Goal: Task Accomplishment & Management: Manage account settings

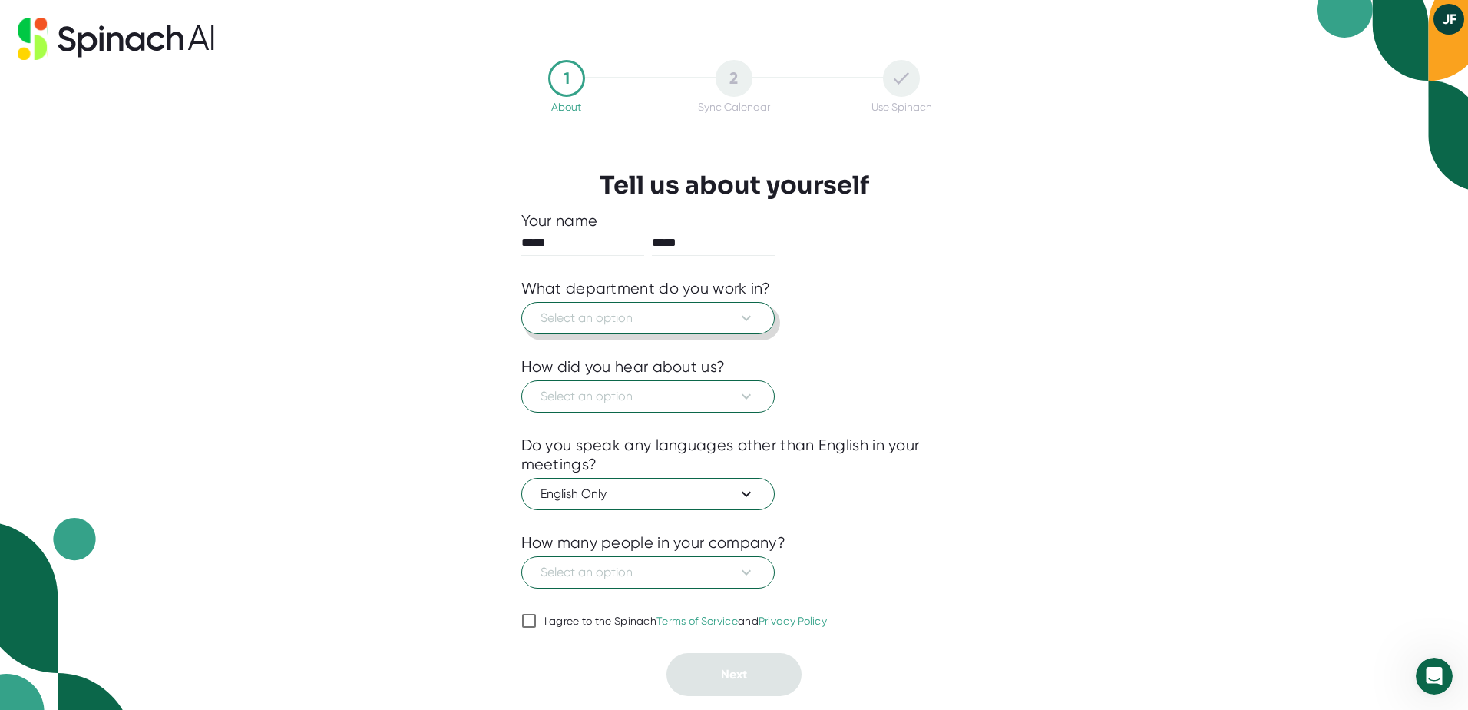
click at [723, 321] on span "Select an option" at bounding box center [648, 318] width 215 height 18
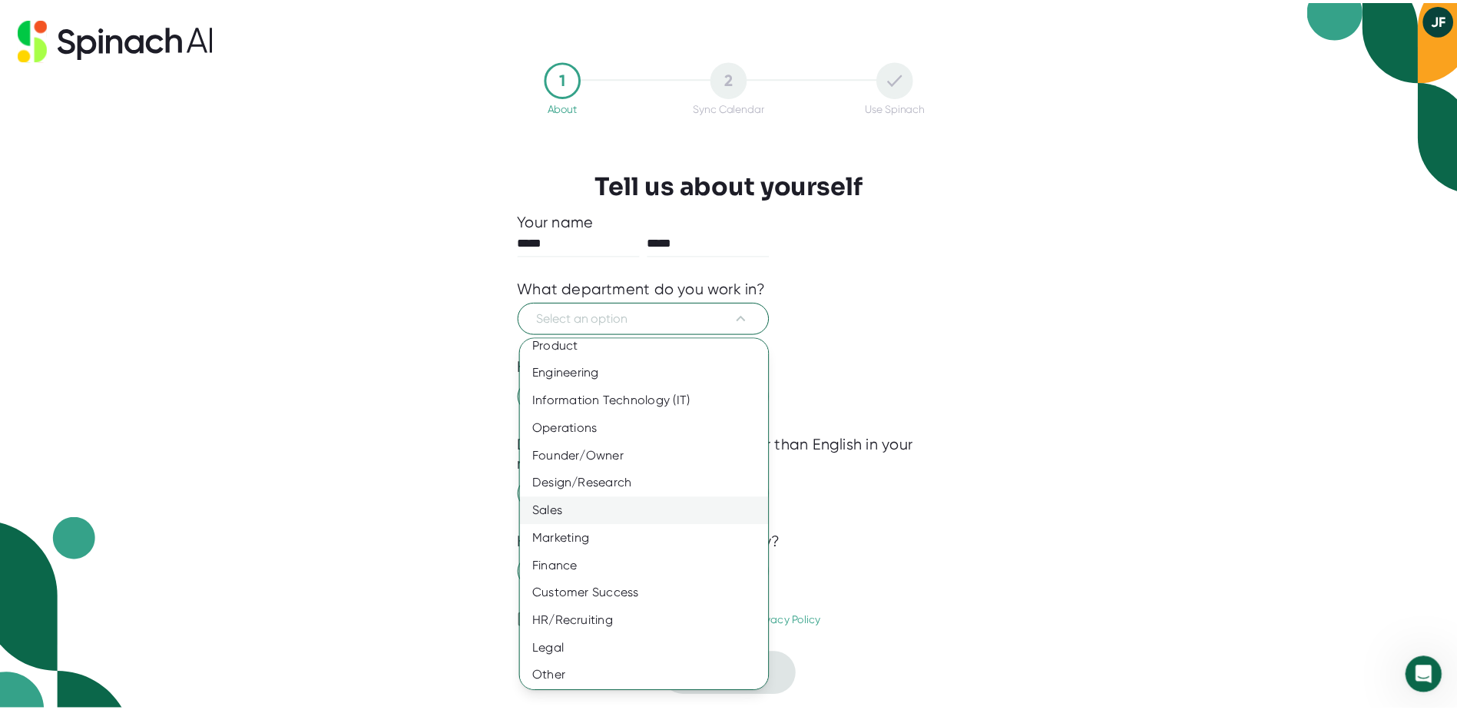
scroll to position [12, 0]
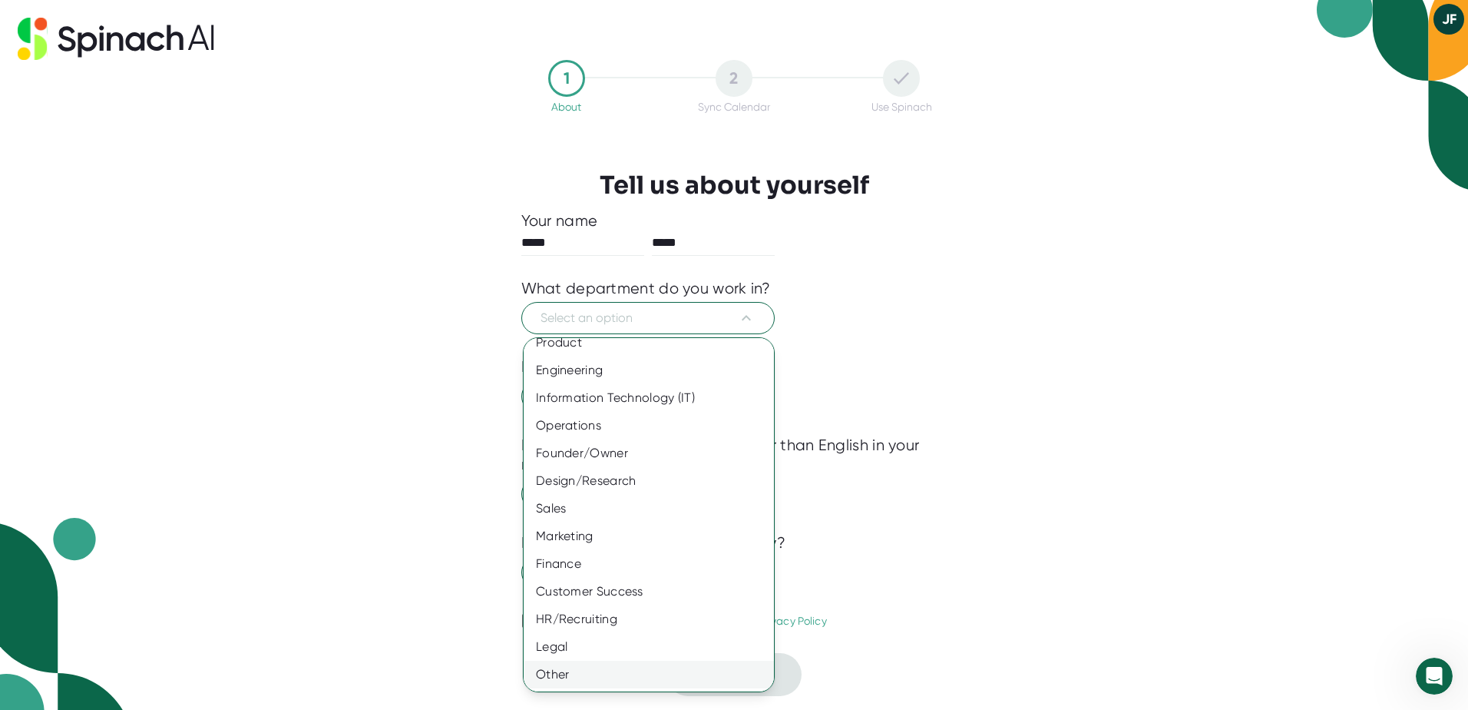
click at [603, 668] on div "Other" at bounding box center [655, 674] width 262 height 28
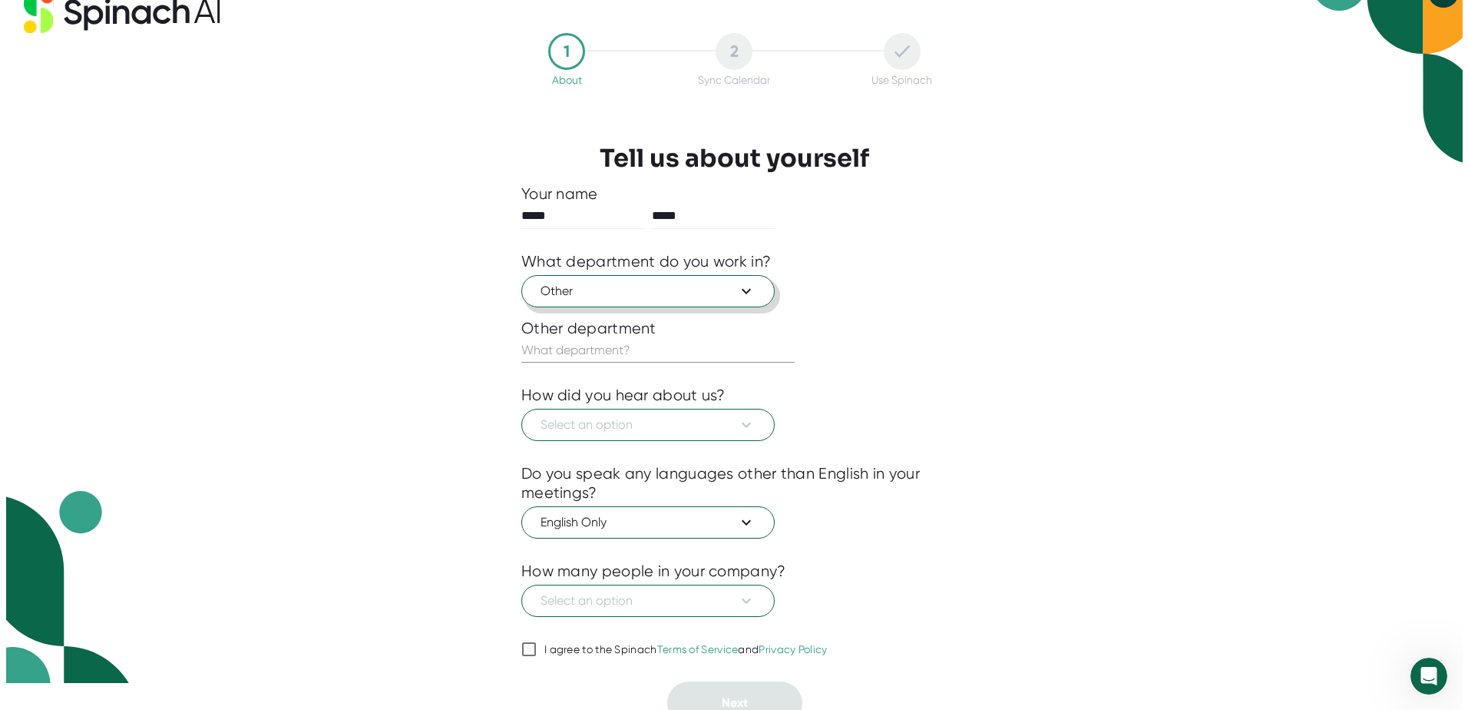
scroll to position [41, 0]
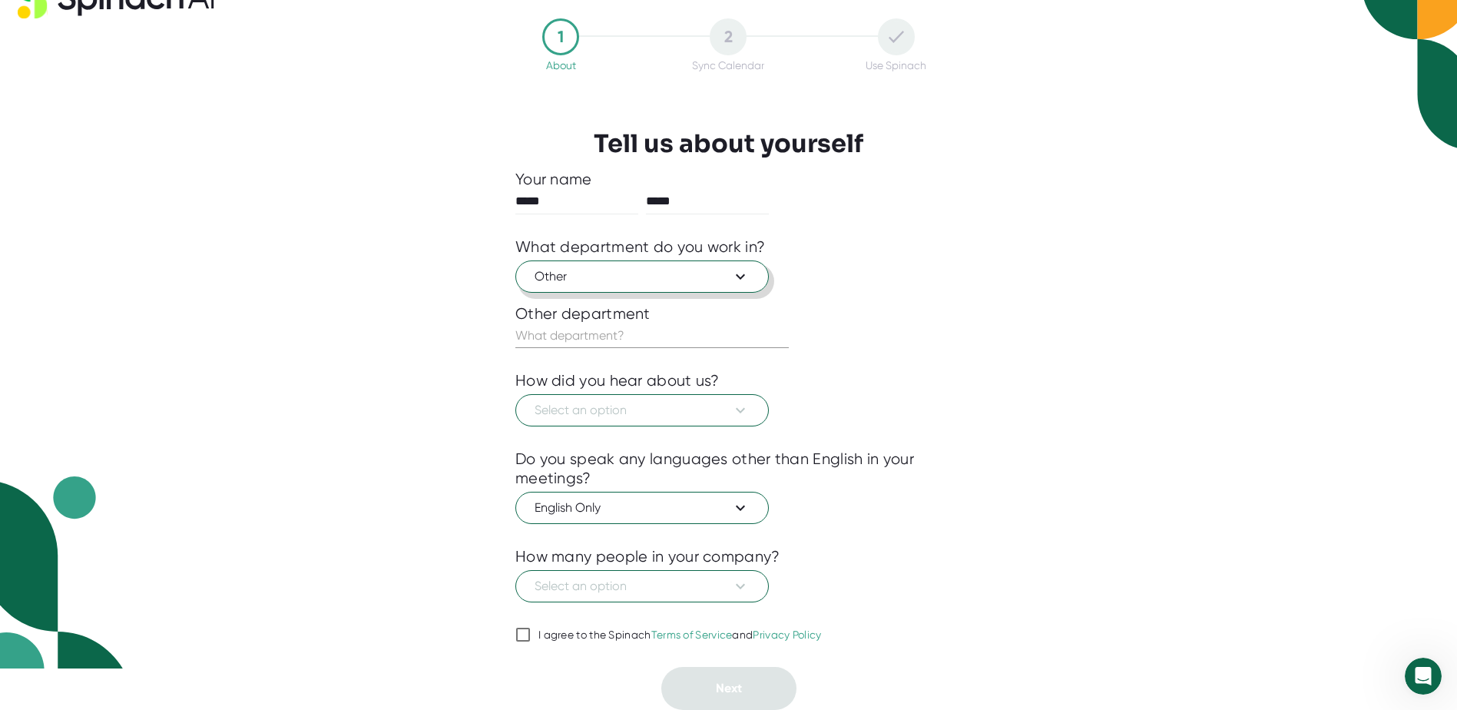
click at [749, 289] on button "Other" at bounding box center [641, 276] width 253 height 32
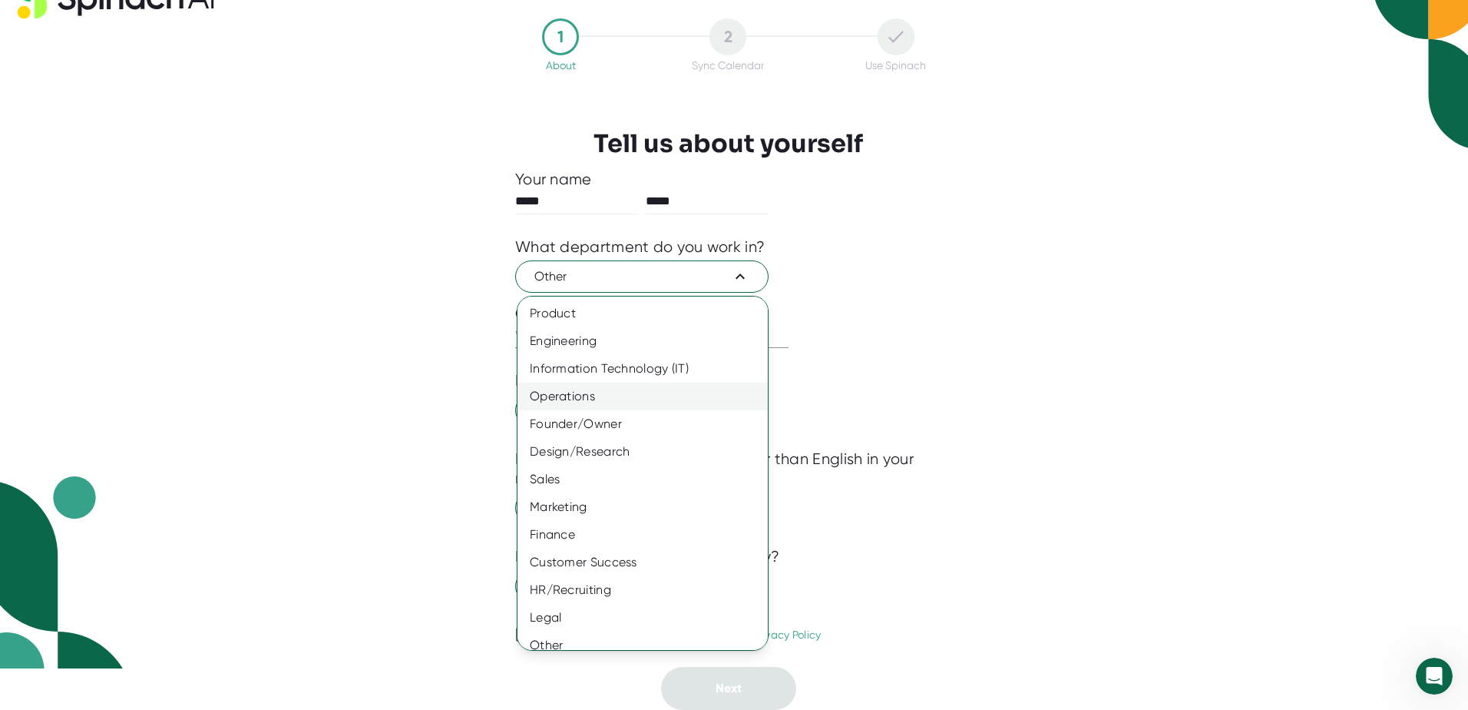
click at [674, 408] on div "Operations" at bounding box center [649, 396] width 262 height 28
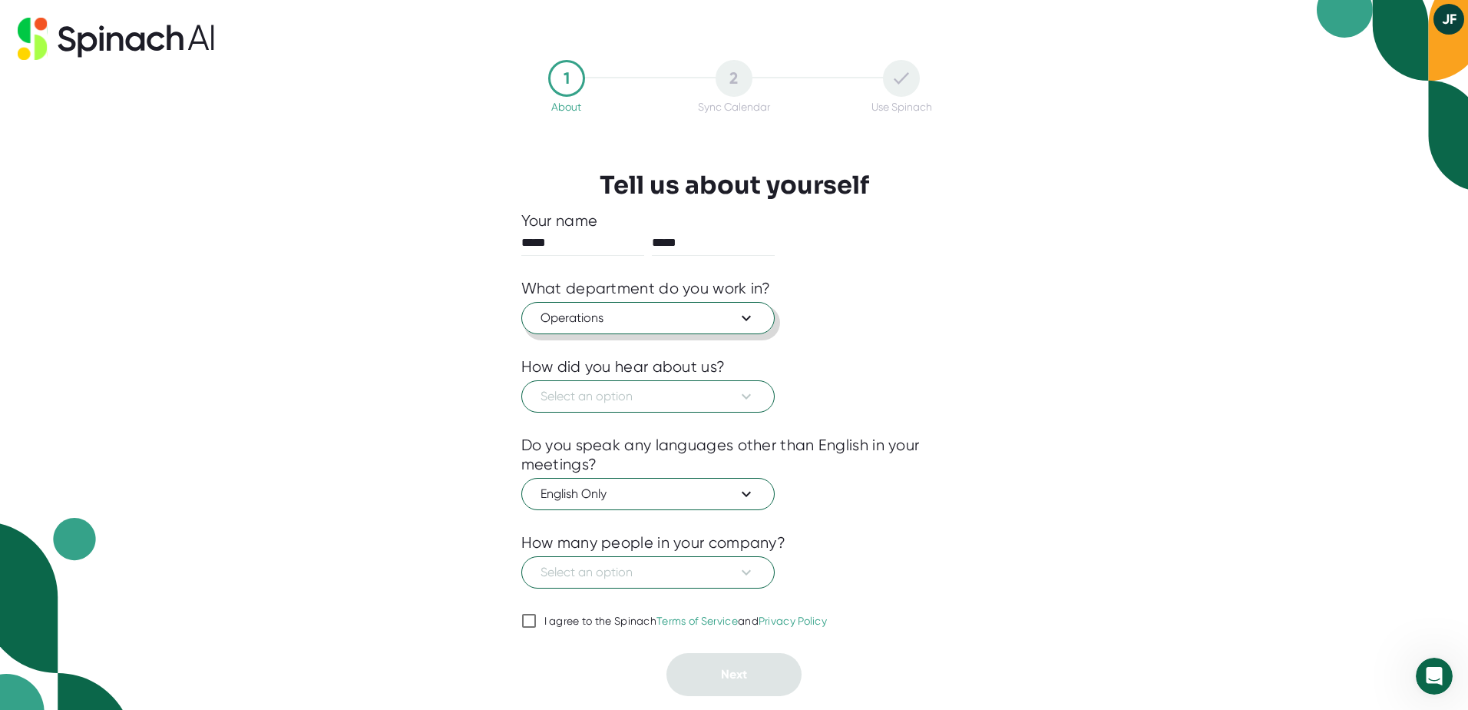
scroll to position [0, 0]
click at [737, 325] on icon at bounding box center [746, 318] width 18 height 18
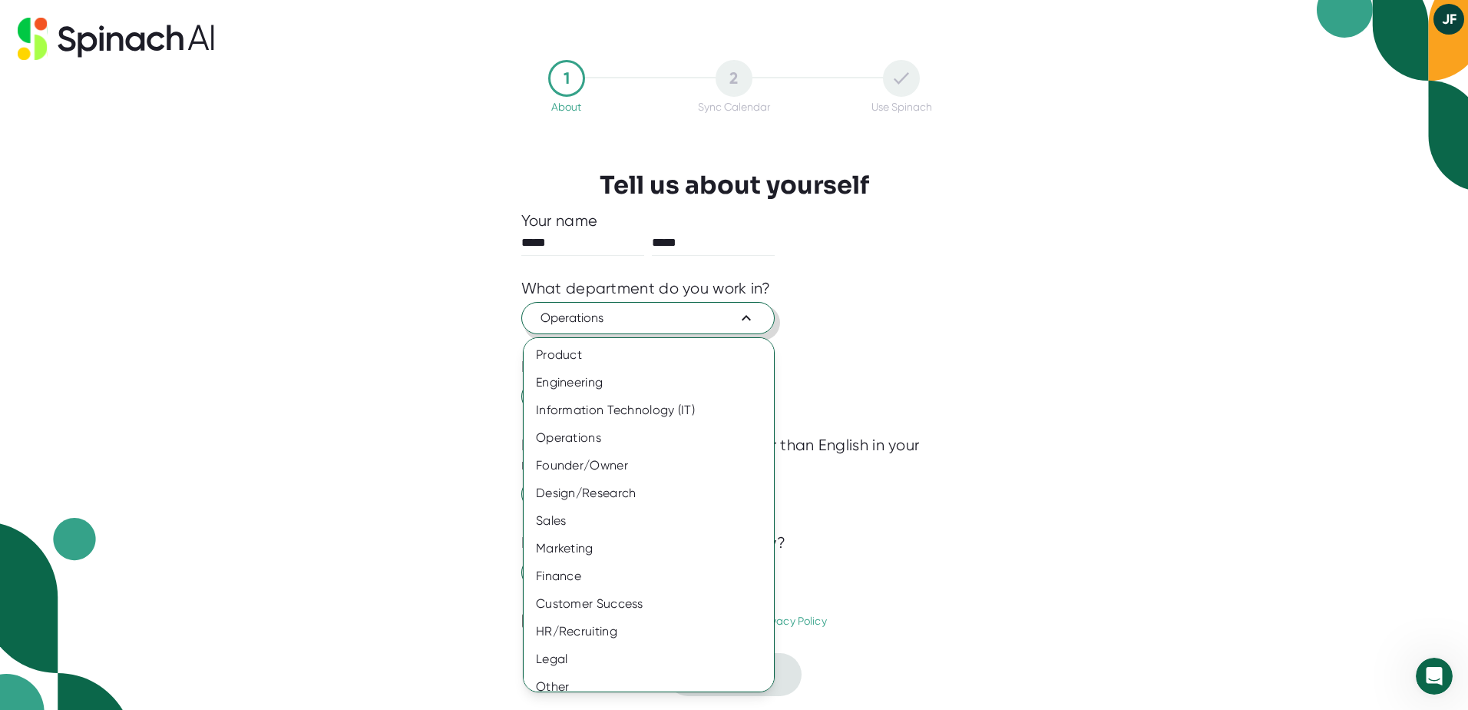
click at [737, 325] on div at bounding box center [734, 355] width 1468 height 710
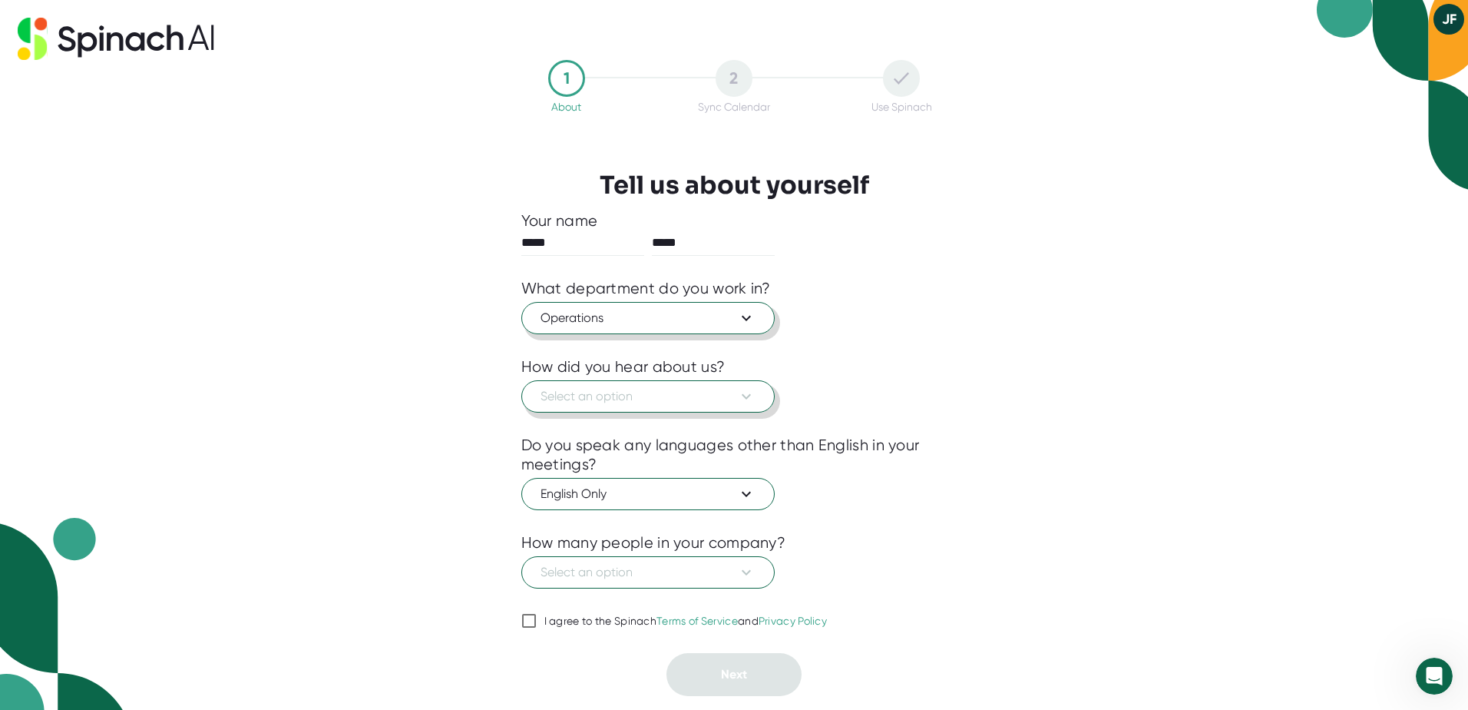
click at [727, 397] on span "Select an option" at bounding box center [648, 396] width 215 height 18
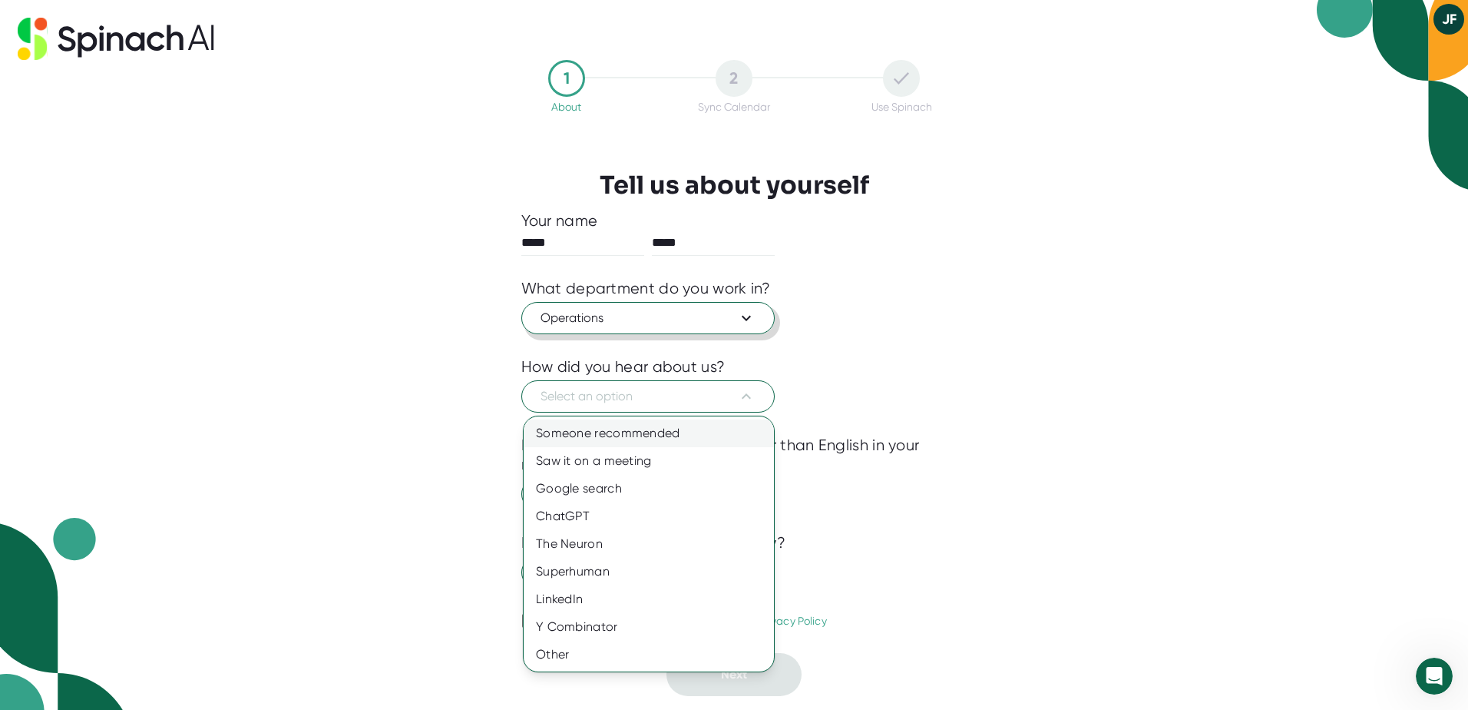
click at [719, 432] on div "Someone recommended" at bounding box center [649, 433] width 250 height 28
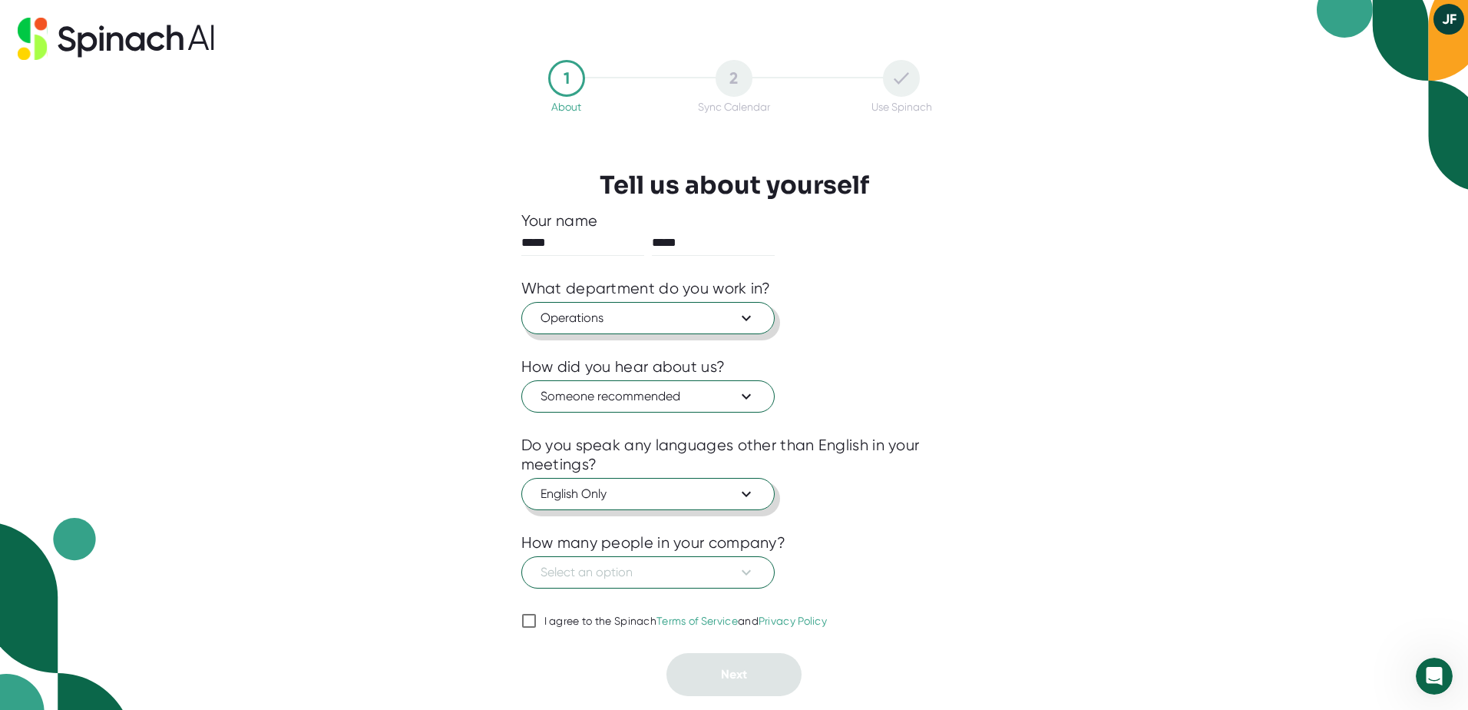
click at [753, 501] on icon at bounding box center [746, 494] width 18 height 18
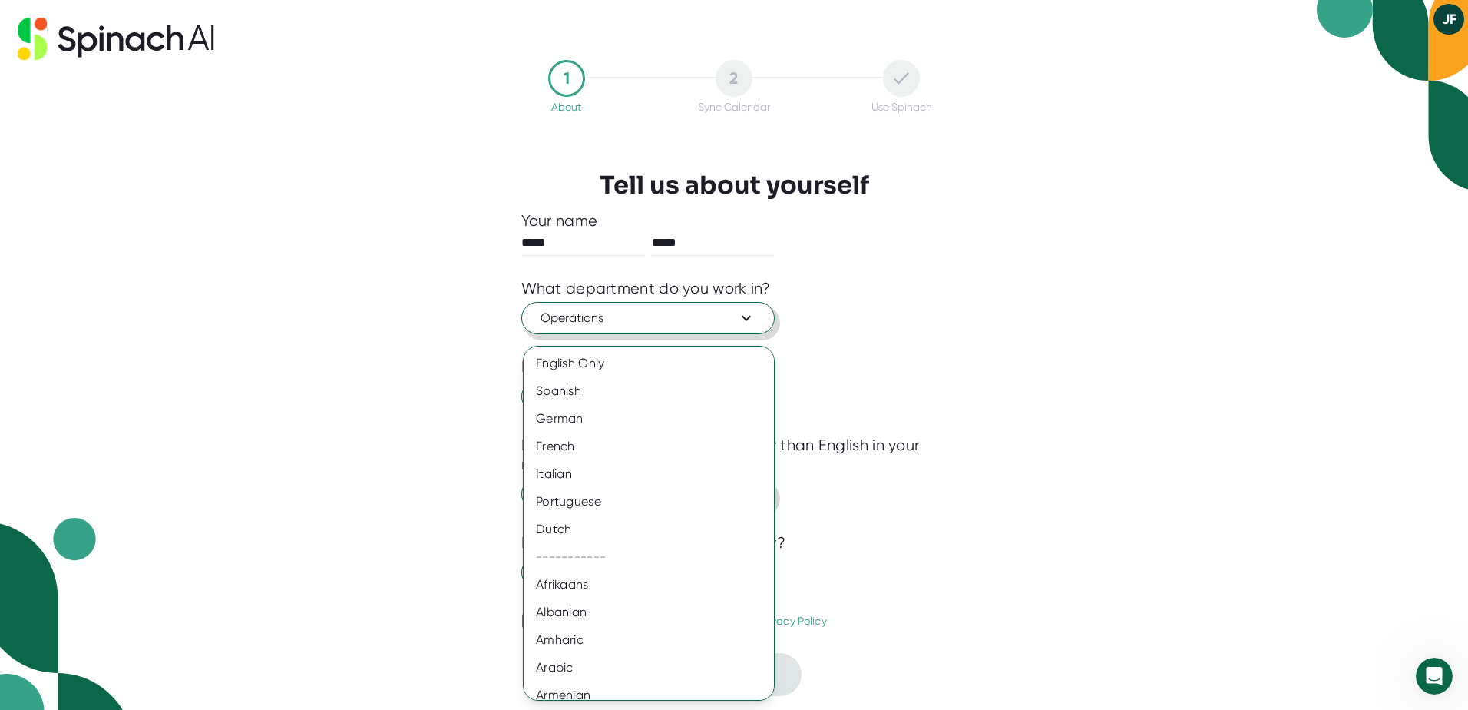
click at [860, 498] on div at bounding box center [734, 355] width 1468 height 710
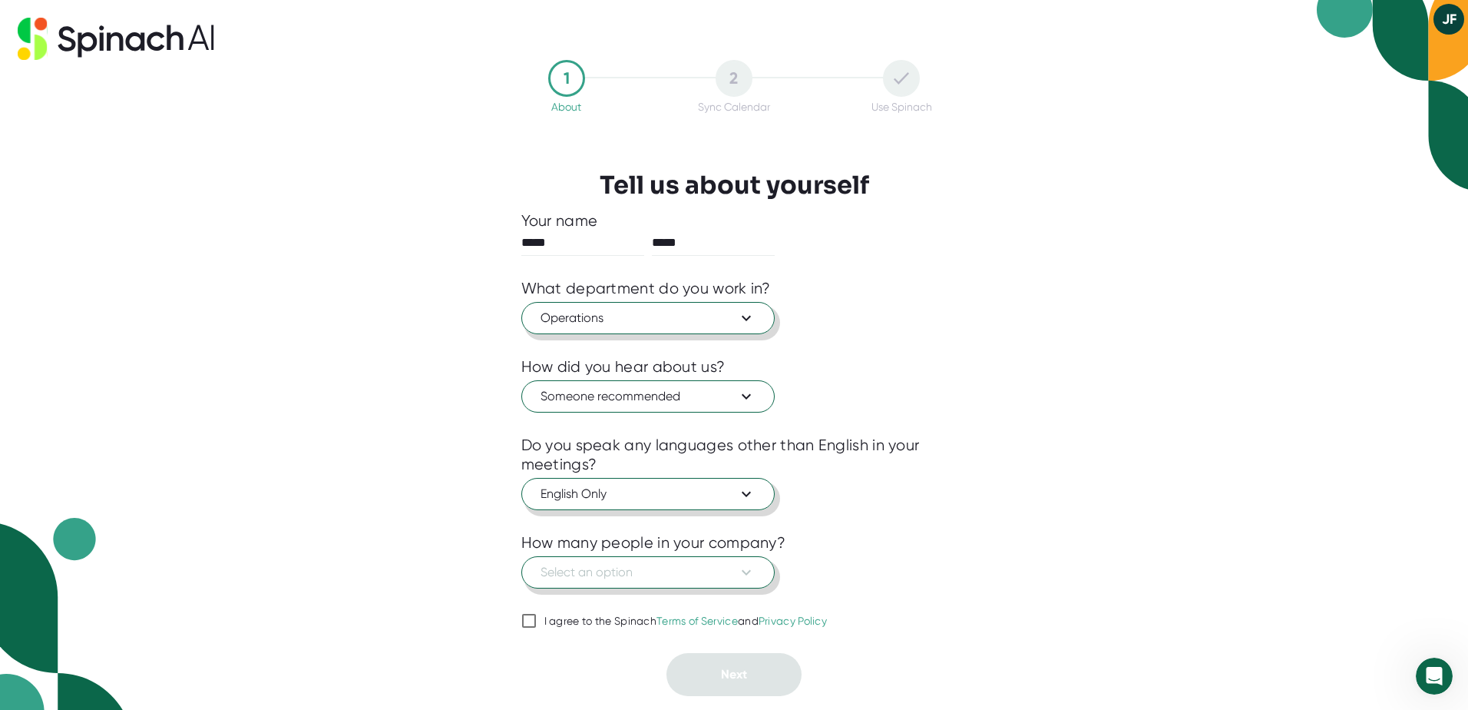
click at [745, 568] on icon at bounding box center [746, 572] width 18 height 18
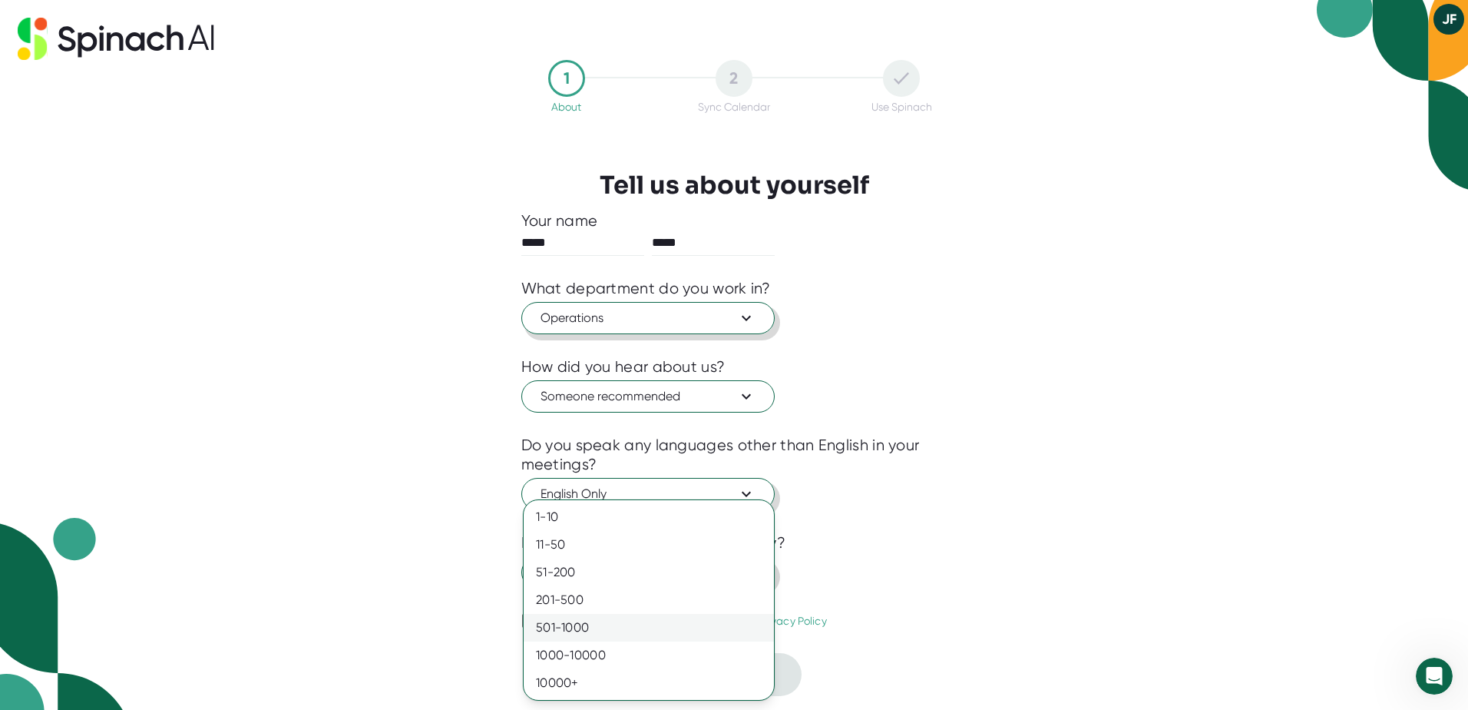
click at [701, 624] on div "501-1000" at bounding box center [649, 628] width 250 height 28
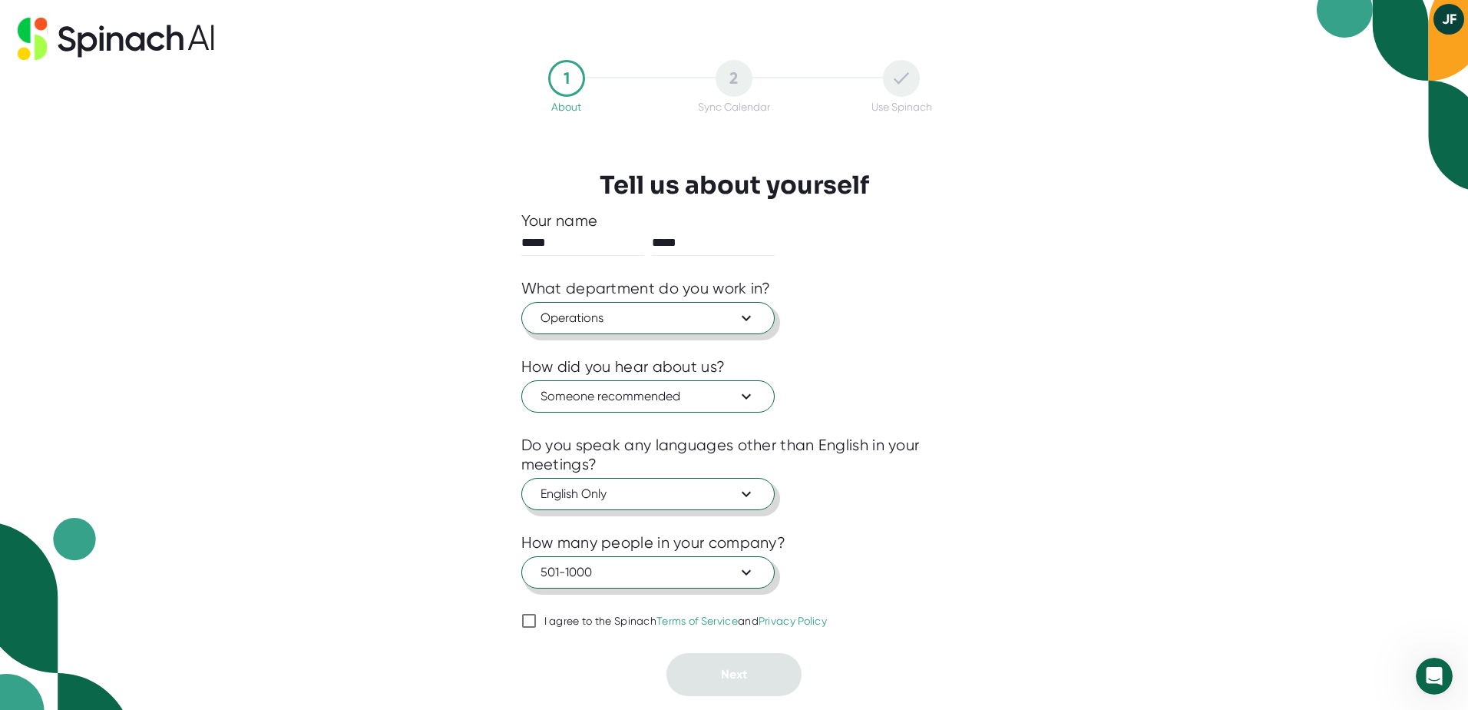
click at [552, 628] on label "I agree to the Spinach Terms of Service and Privacy Policy" at bounding box center [674, 620] width 306 height 18
click at [537, 628] on input "I agree to the Spinach Terms of Service and Privacy Policy" at bounding box center [528, 620] width 15 height 18
checkbox input "true"
click at [760, 667] on button "Next" at bounding box center [734, 674] width 135 height 43
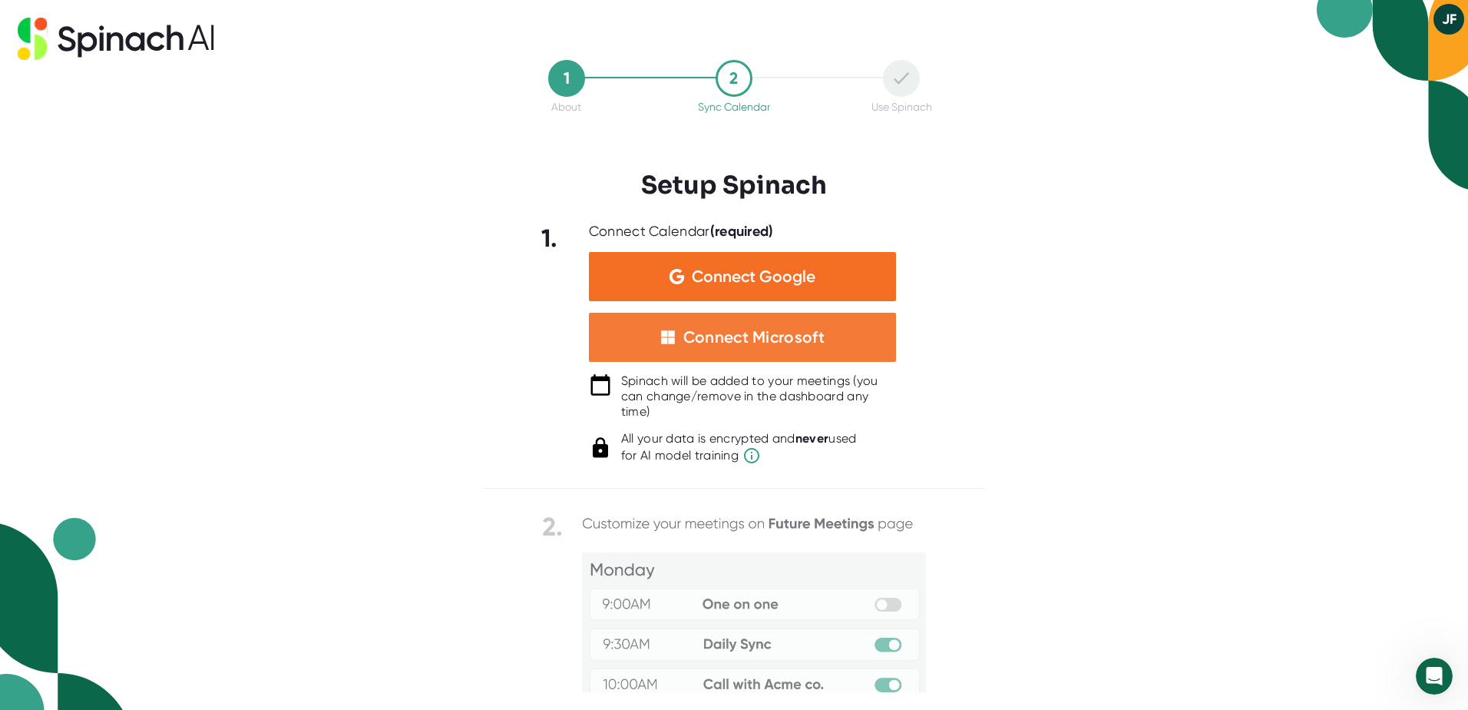
click at [802, 342] on div "Connect Microsoft" at bounding box center [754, 337] width 141 height 20
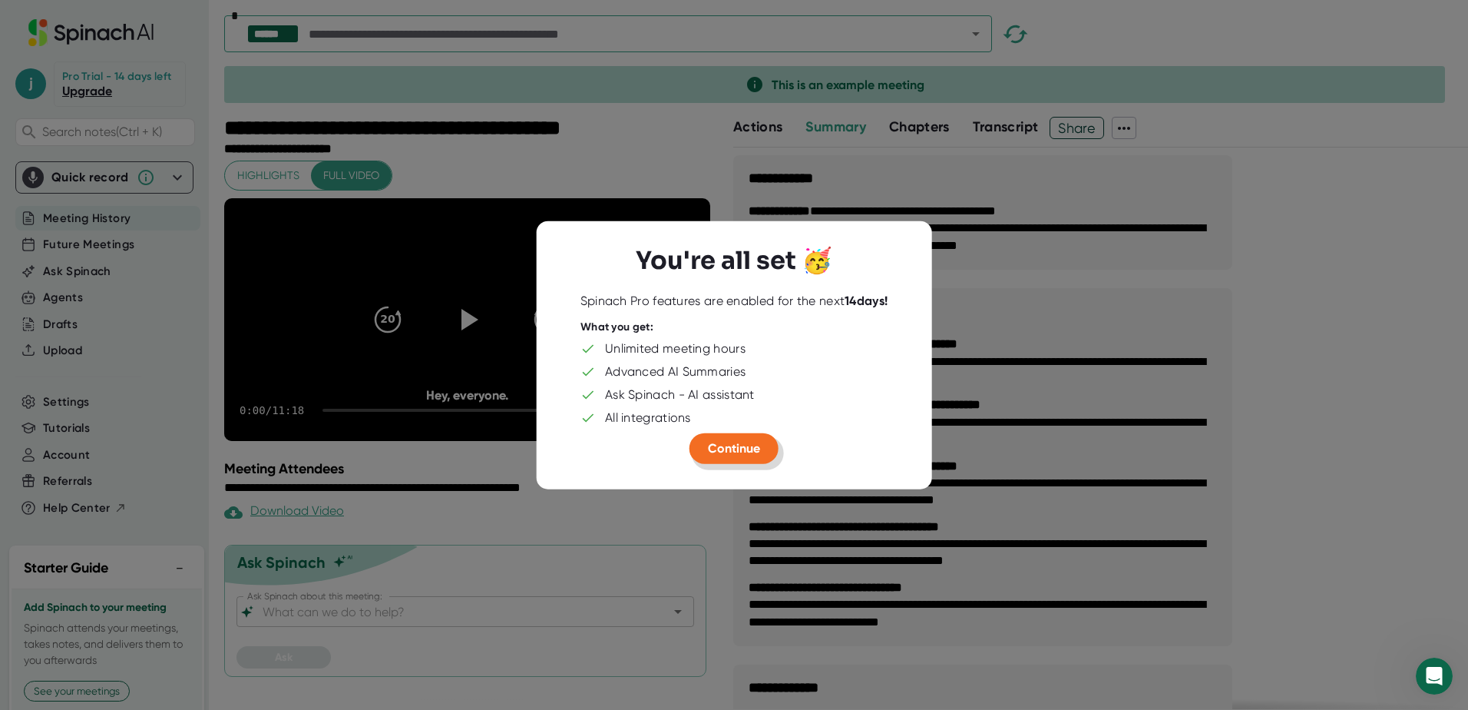
click at [737, 455] on button "Continue" at bounding box center [734, 448] width 89 height 31
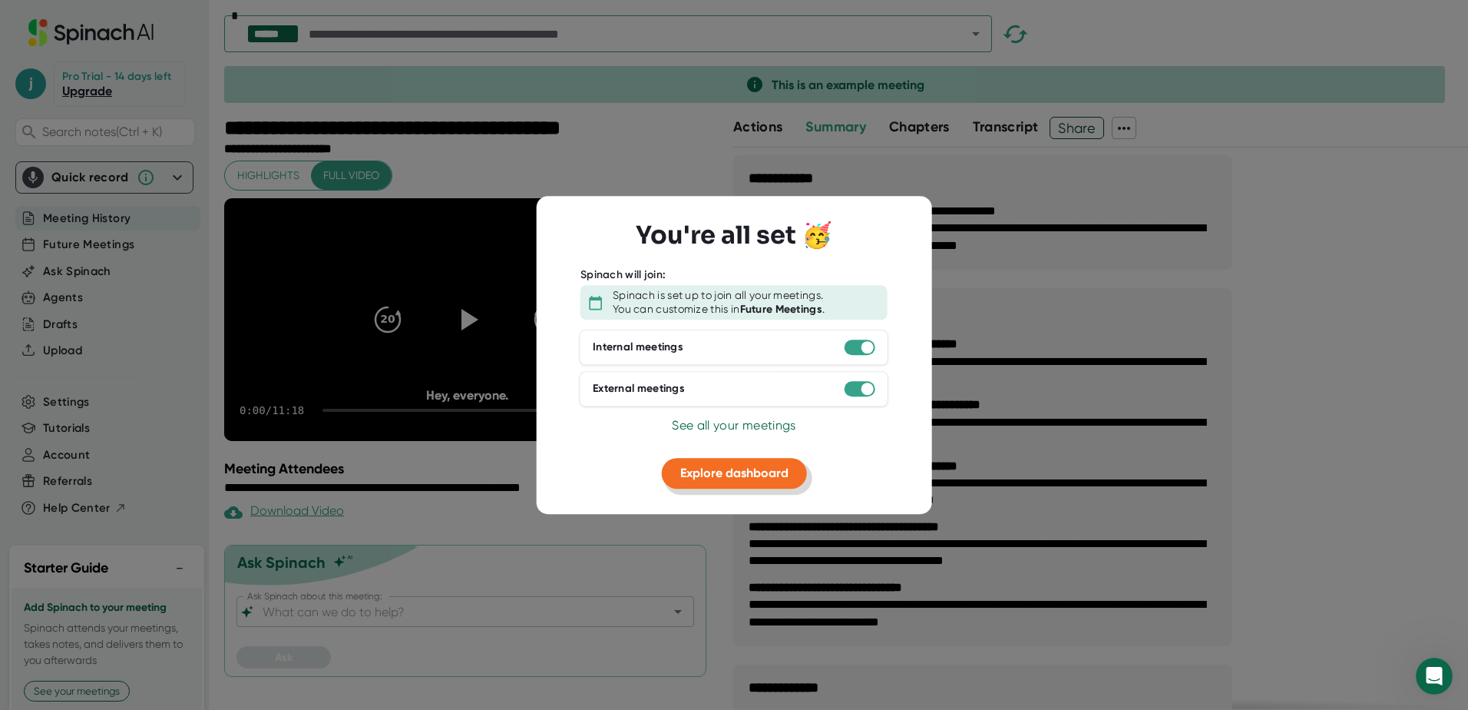
click at [762, 475] on span "Explore dashboard" at bounding box center [734, 472] width 108 height 15
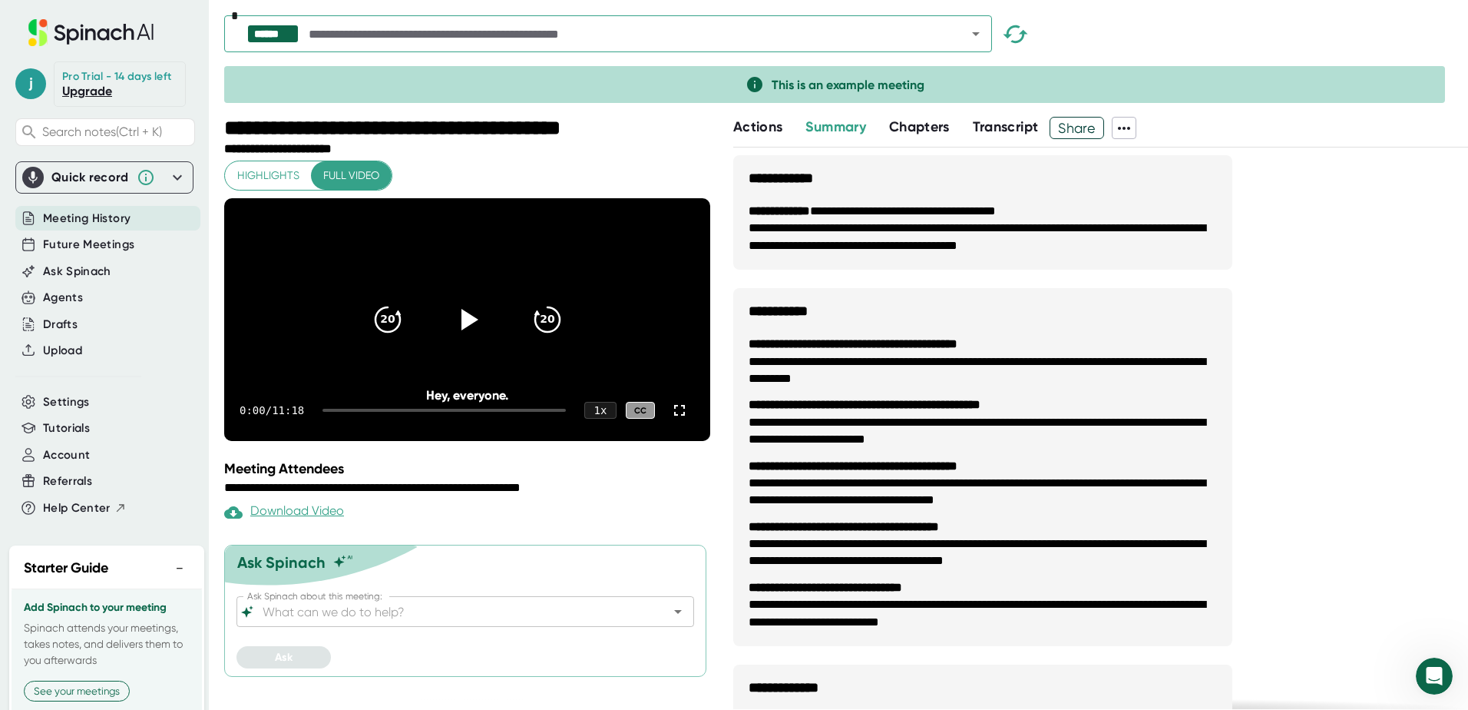
click at [190, 115] on div "j Pro Trial - 14 days left Upgrade Search notes (Ctrl + K) Quick record Include…" at bounding box center [104, 268] width 209 height 536
click at [189, 23] on div "j Pro Trial - 14 days left Upgrade Search notes (Ctrl + K) Quick record Include…" at bounding box center [104, 268] width 209 height 536
click at [190, 92] on div "j Pro Trial - 14 days left Upgrade Search notes (Ctrl + K) Quick record Include…" at bounding box center [104, 268] width 209 height 536
click at [99, 98] on link "Upgrade" at bounding box center [87, 91] width 50 height 15
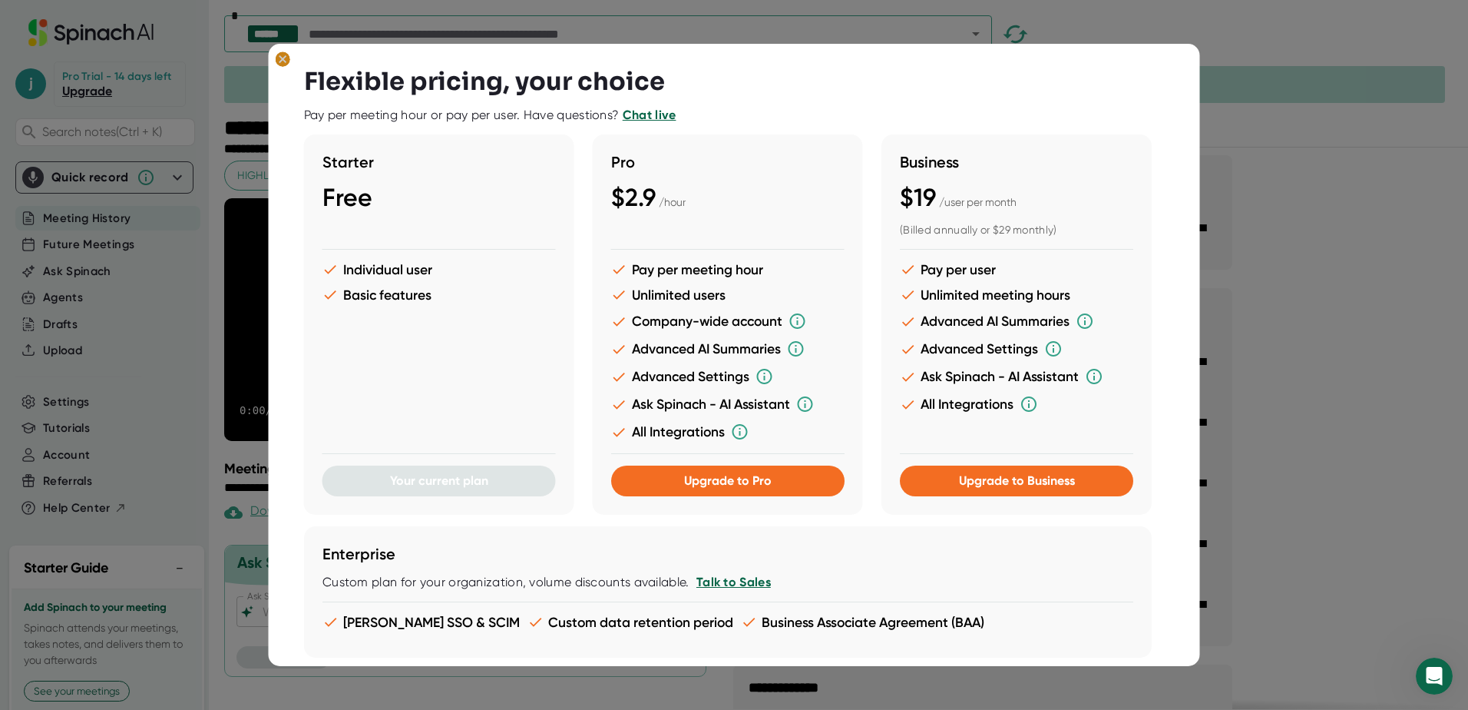
click at [287, 61] on ellipse at bounding box center [283, 58] width 15 height 15
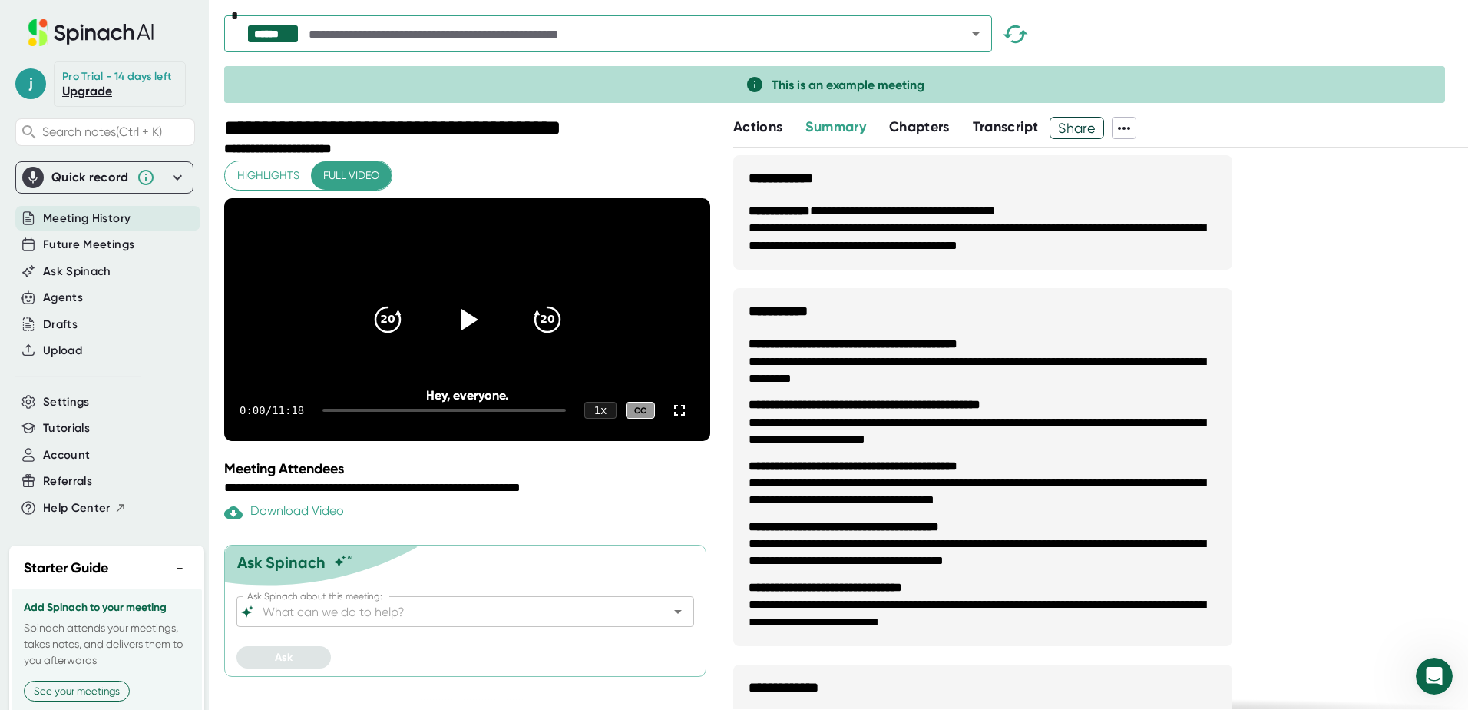
click at [168, 187] on icon at bounding box center [177, 177] width 18 height 18
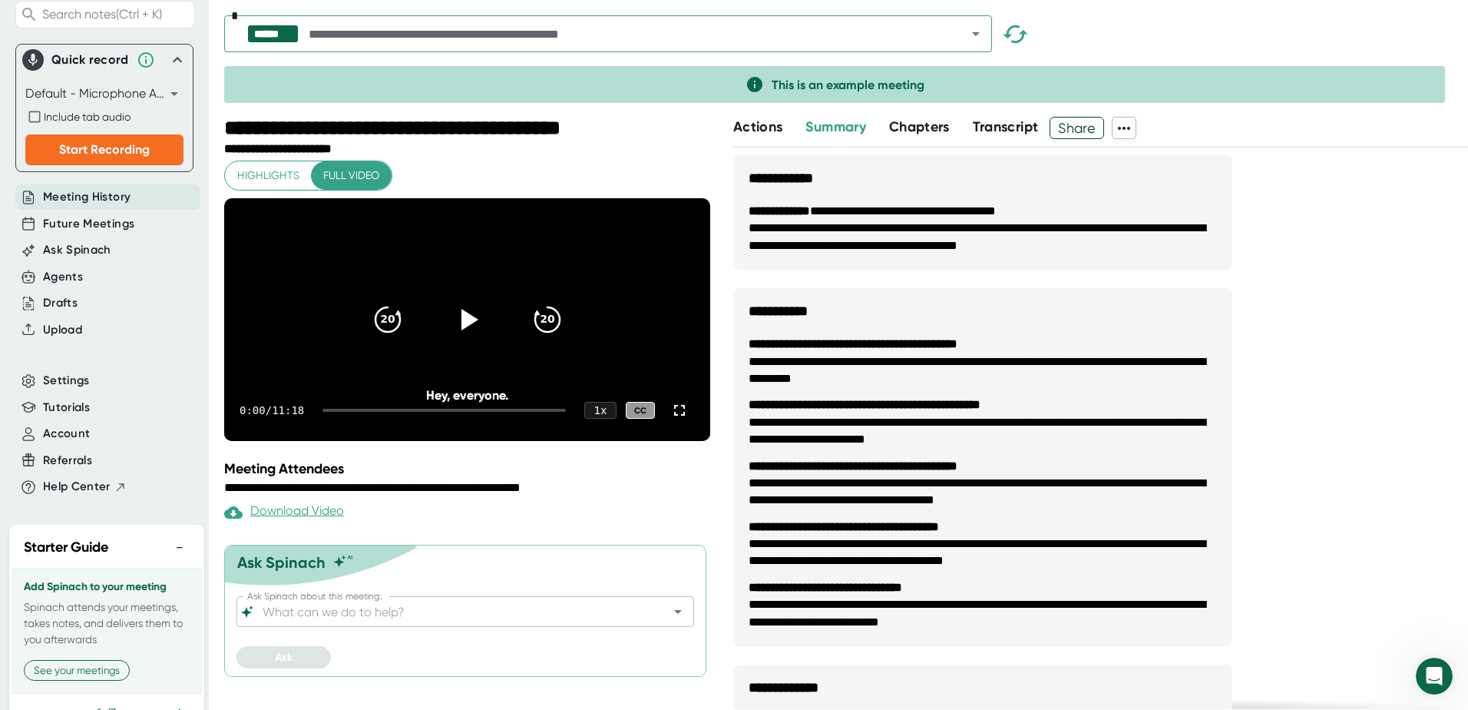
scroll to position [154, 0]
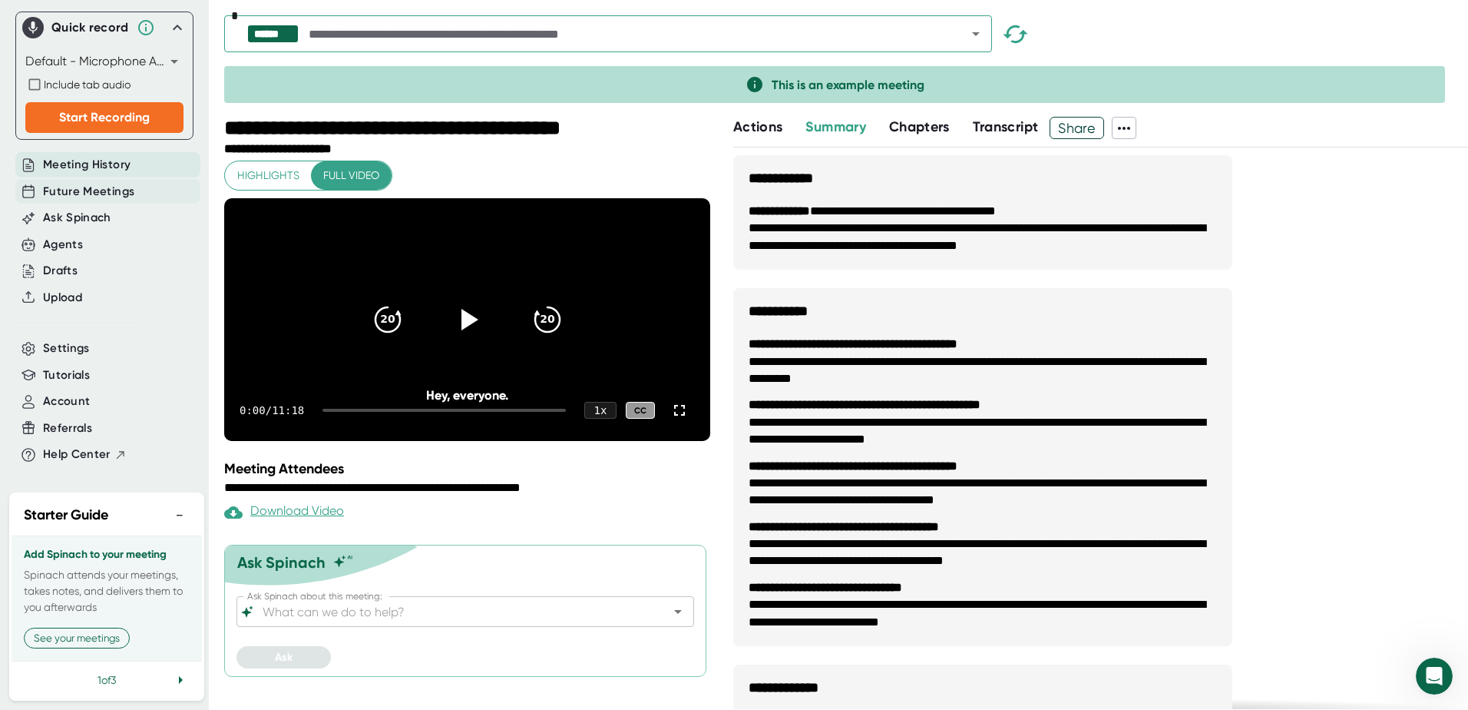
click at [123, 197] on span "Future Meetings" at bounding box center [88, 192] width 91 height 18
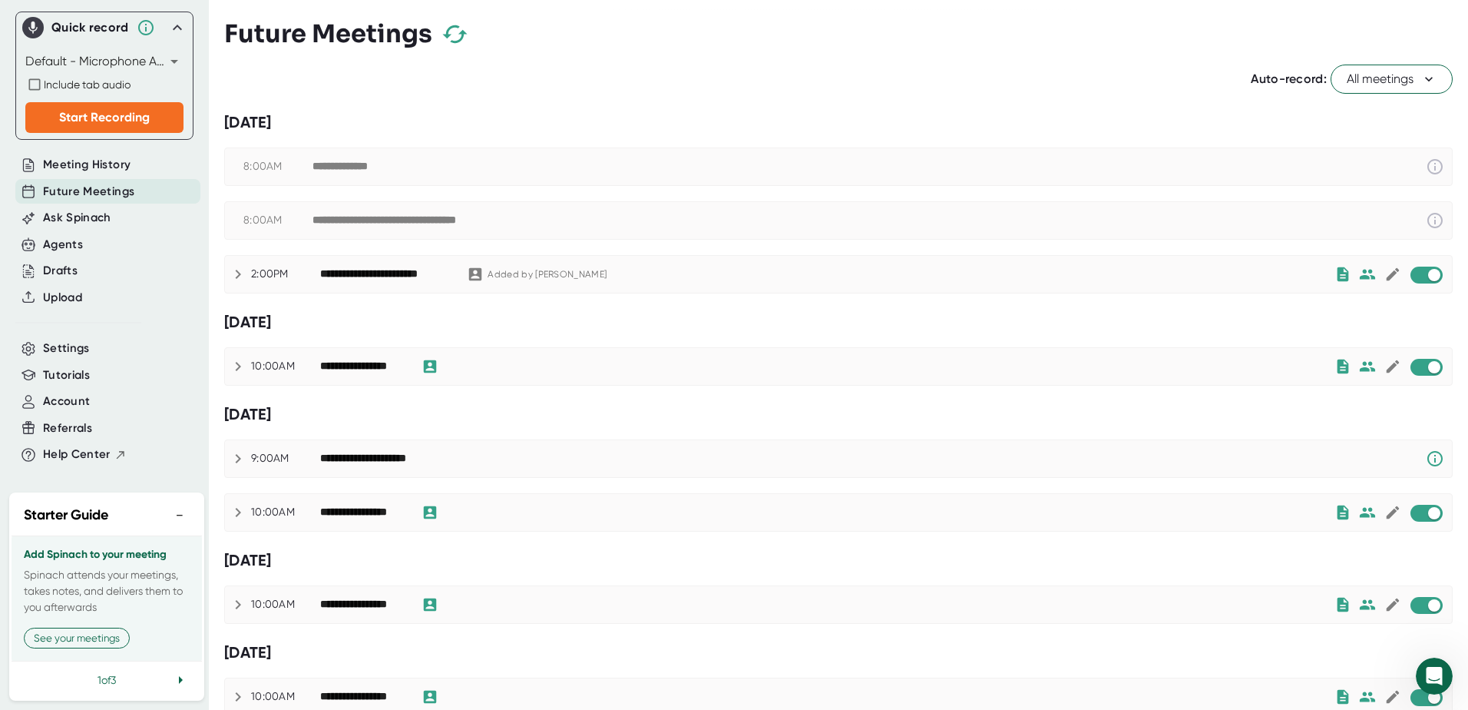
click at [237, 274] on icon at bounding box center [238, 274] width 18 height 18
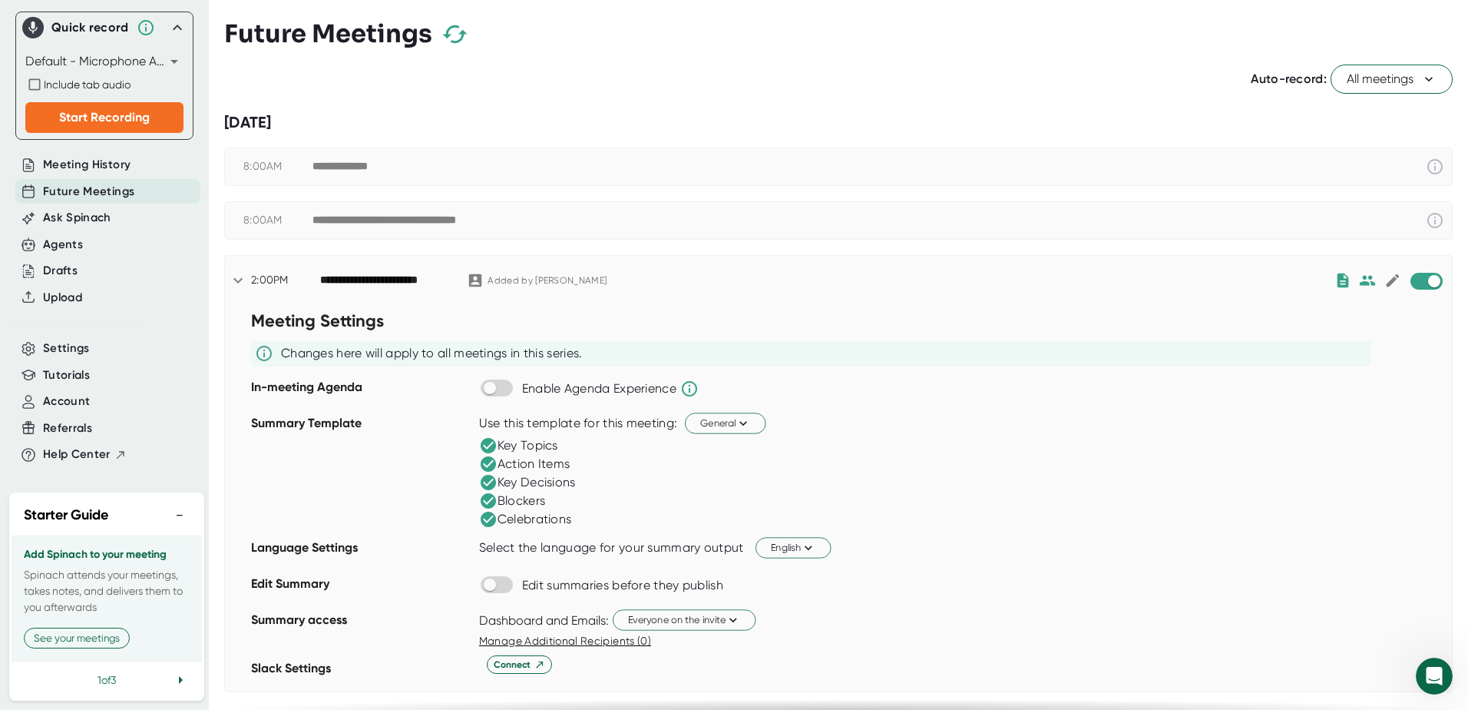
click at [237, 274] on icon at bounding box center [238, 280] width 18 height 18
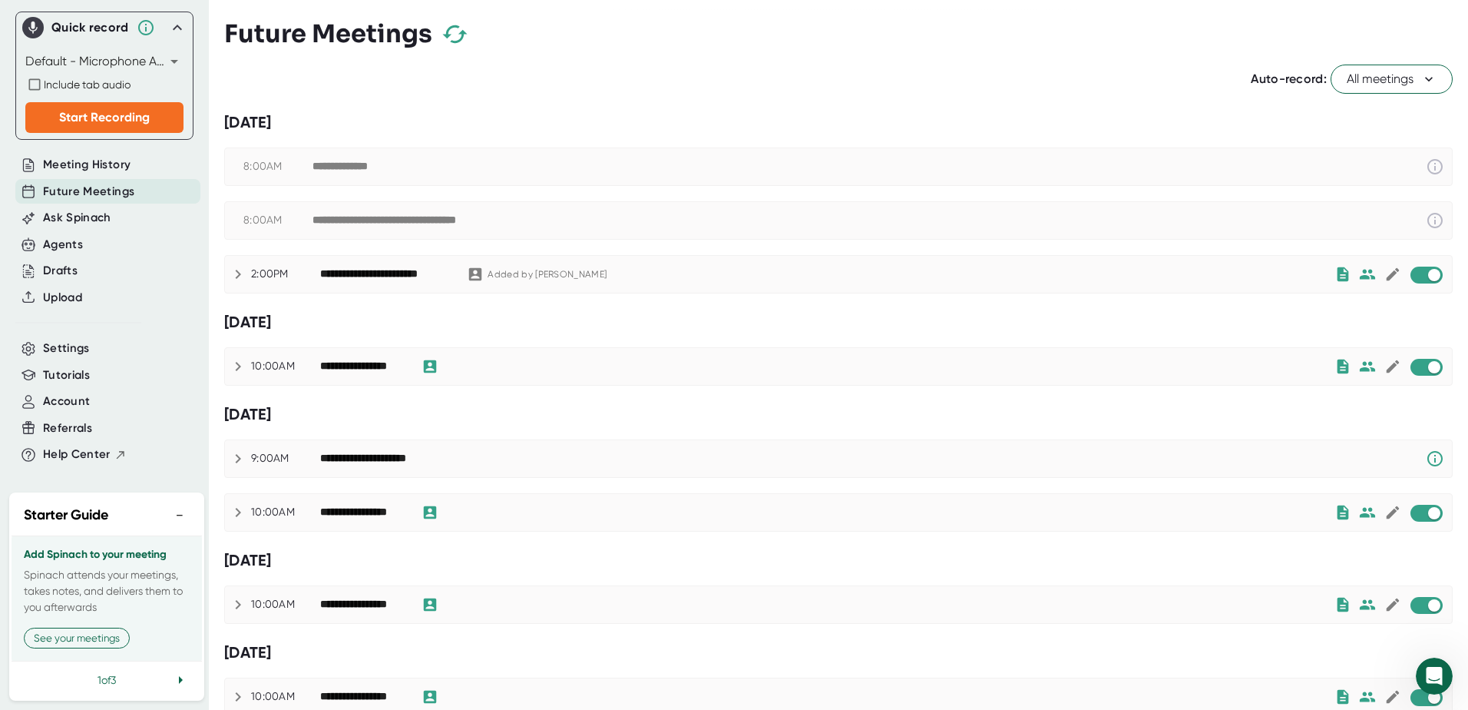
click at [237, 359] on icon at bounding box center [238, 366] width 18 height 18
